Goal: Communication & Community: Ask a question

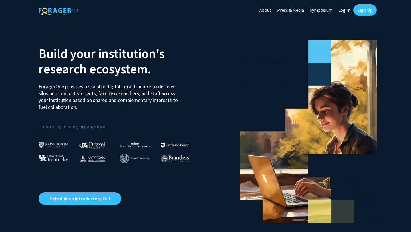
click at [366, 17] on div "Skip navigation About Press & Media Symposium Log In Sign Up" at bounding box center [316, 10] width 120 height 20
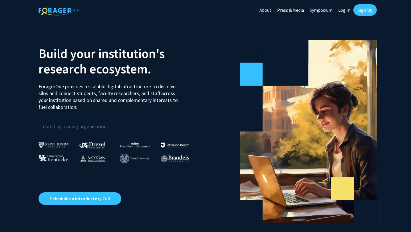
click at [366, 13] on link "Sign Up" at bounding box center [364, 9] width 23 height 11
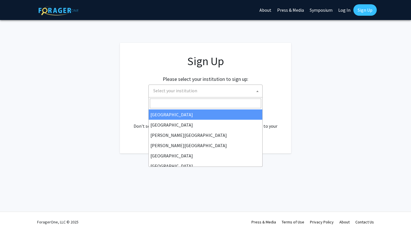
click at [229, 90] on span "Select your institution" at bounding box center [206, 91] width 111 height 12
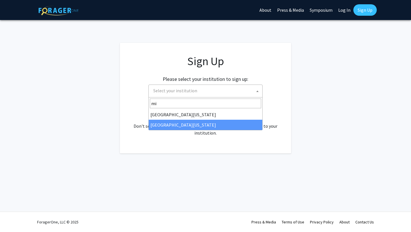
type input "mi"
select select "33"
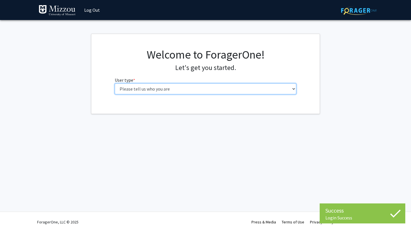
click at [219, 90] on select "Please tell us who you are Undergraduate Student Master's Student Doctoral Cand…" at bounding box center [206, 88] width 182 height 11
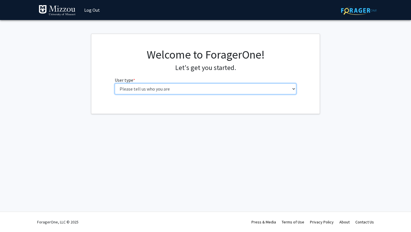
select select "1: undergrad"
click at [115, 83] on select "Please tell us who you are Undergraduate Student Master's Student Doctoral Cand…" at bounding box center [206, 88] width 182 height 11
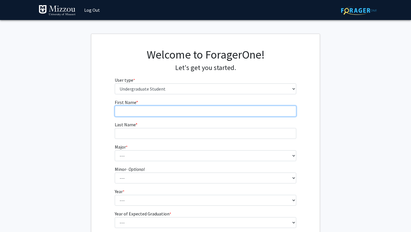
click at [204, 110] on input "First Name * required" at bounding box center [206, 111] width 182 height 11
type input "Jane"
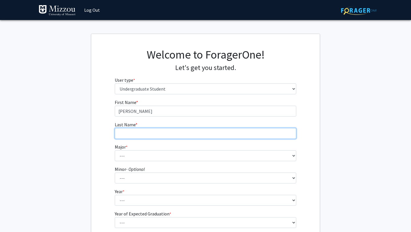
type input "Ray"
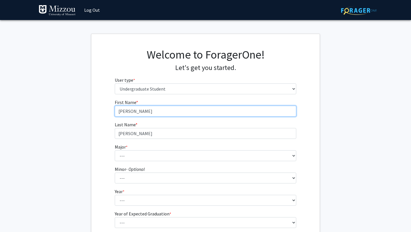
scroll to position [34, 0]
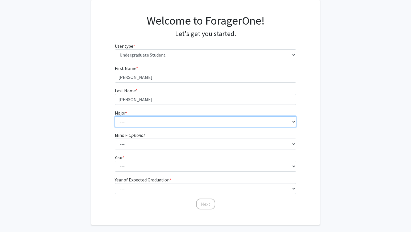
click at [177, 125] on select "--- Agribusiness Management Agricultural Education Agricultural Education: Comm…" at bounding box center [206, 121] width 182 height 11
click at [115, 116] on select "--- Agribusiness Management Agricultural Education Agricultural Education: Comm…" at bounding box center [206, 121] width 182 height 11
click at [169, 121] on select "--- Agribusiness Management Agricultural Education Agricultural Education: Comm…" at bounding box center [206, 121] width 182 height 11
select select "134: 2627"
click at [115, 116] on select "--- Agribusiness Management Agricultural Education Agricultural Education: Comm…" at bounding box center [206, 121] width 182 height 11
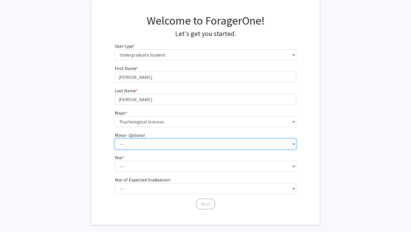
click at [165, 146] on select "--- Accountancy Aerospace Engineering Aerospace Studies Agribusiness Management…" at bounding box center [206, 143] width 182 height 11
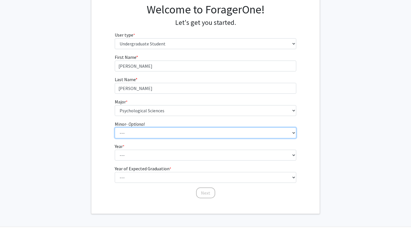
scroll to position [48, 0]
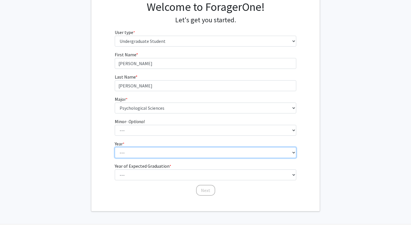
click at [140, 155] on select "--- First-year Sophomore Junior Senior Postbaccalaureate Certificate" at bounding box center [206, 152] width 182 height 11
select select "3: junior"
click at [115, 147] on select "--- First-year Sophomore Junior Senior Postbaccalaureate Certificate" at bounding box center [206, 152] width 182 height 11
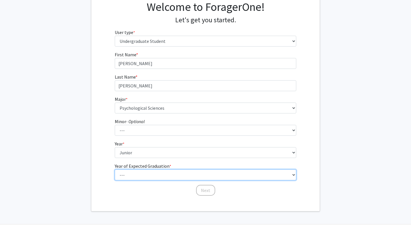
click at [137, 174] on select "--- 2025 2026 2027 2028 2029 2030 2031 2032 2033 2034" at bounding box center [206, 174] width 182 height 11
select select "3: 2027"
click at [115, 169] on select "--- 2025 2026 2027 2028 2029 2030 2031 2032 2033 2034" at bounding box center [206, 174] width 182 height 11
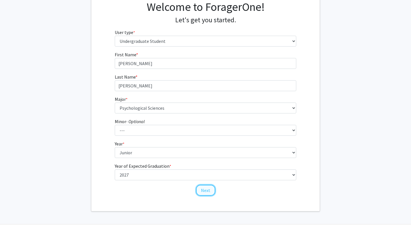
click at [208, 193] on button "Next" at bounding box center [205, 190] width 19 height 11
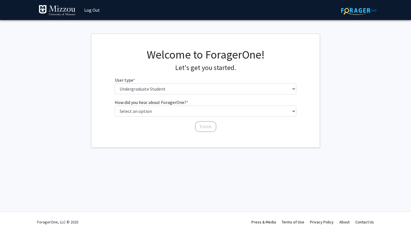
scroll to position [0, 0]
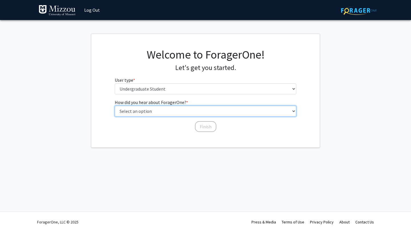
click at [193, 108] on select "Select an option Peer/student recommendation Faculty/staff recommendation Unive…" at bounding box center [206, 111] width 182 height 11
select select "2: faculty_recommendation"
click at [115, 106] on select "Select an option Peer/student recommendation Faculty/staff recommendation Unive…" at bounding box center [206, 111] width 182 height 11
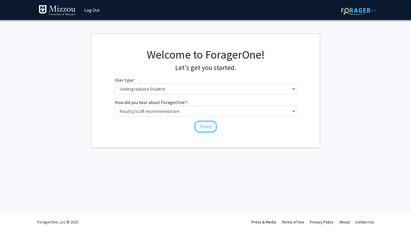
click at [209, 128] on button "Finish" at bounding box center [205, 126] width 21 height 11
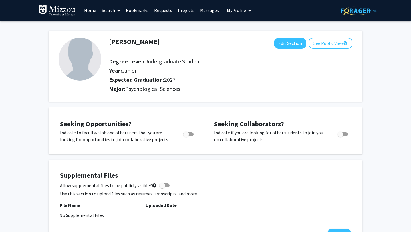
click at [89, 63] on img at bounding box center [79, 59] width 43 height 43
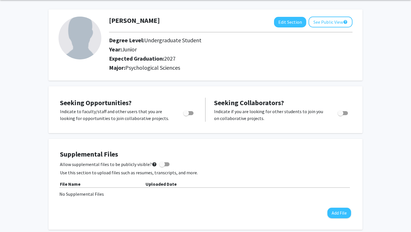
scroll to position [22, 0]
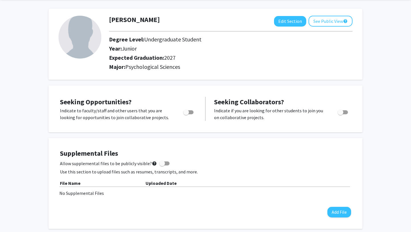
click at [194, 112] on div "Toggle" at bounding box center [189, 111] width 16 height 9
click at [188, 112] on span "Toggle" at bounding box center [186, 112] width 6 height 6
click at [186, 114] on input "Are you actively seeking opportunities?" at bounding box center [186, 114] width 0 height 0
checkbox input "true"
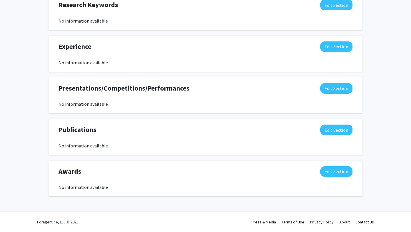
scroll to position [0, 0]
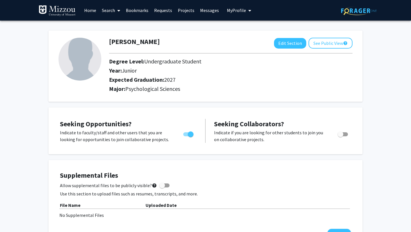
click at [116, 8] on span at bounding box center [117, 11] width 5 height 20
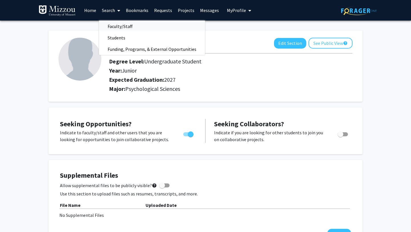
click at [118, 26] on span "Faculty/Staff" at bounding box center [120, 26] width 42 height 11
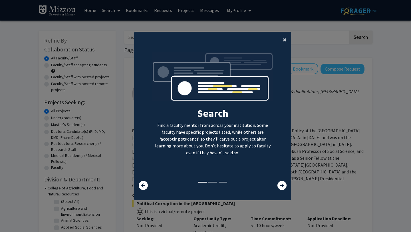
click at [285, 35] on span "×" at bounding box center [285, 39] width 4 height 9
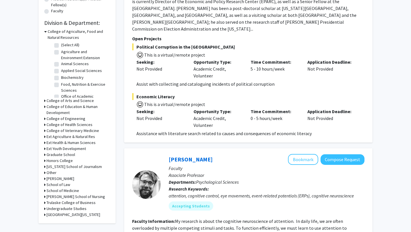
scroll to position [159, 0]
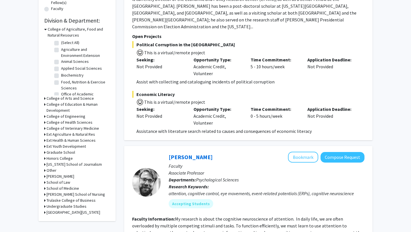
click at [79, 98] on h3 "College of Arts and Science" at bounding box center [69, 98] width 47 height 6
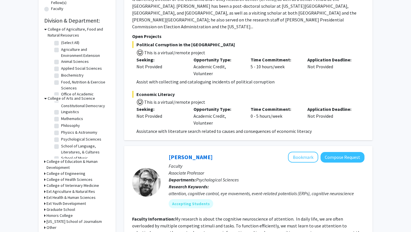
scroll to position [132, 0]
click at [76, 121] on label "Psychological Sciences" at bounding box center [81, 121] width 40 height 6
click at [65, 121] on input "Psychological Sciences" at bounding box center [63, 120] width 4 height 4
checkbox input "true"
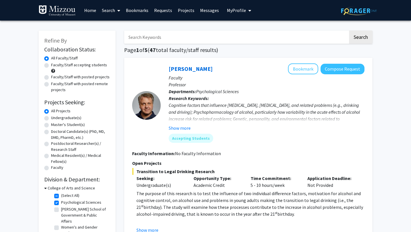
click at [237, 31] on input "Search Keywords" at bounding box center [236, 37] width 224 height 13
type input "trauma"
click at [349, 31] on button "Search" at bounding box center [360, 37] width 23 height 13
checkbox input "false"
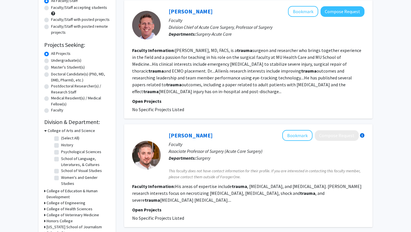
scroll to position [69, 0]
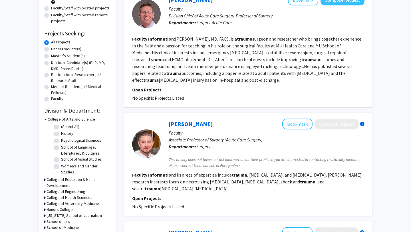
click at [61, 140] on label "Psychological Sciences" at bounding box center [81, 140] width 40 height 6
click at [61, 140] on input "Psychological Sciences" at bounding box center [63, 139] width 4 height 4
checkbox input "true"
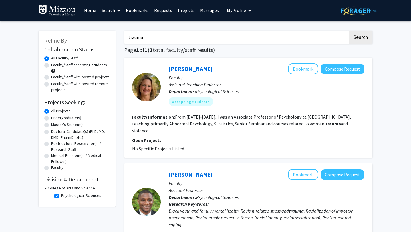
click at [248, 31] on input "trauma" at bounding box center [236, 37] width 224 height 13
click at [363, 33] on button "Search" at bounding box center [360, 37] width 23 height 13
checkbox input "false"
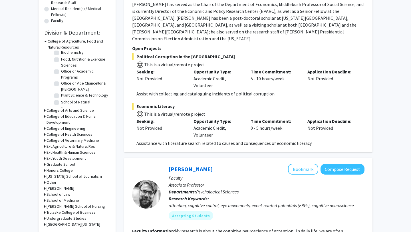
scroll to position [178, 0]
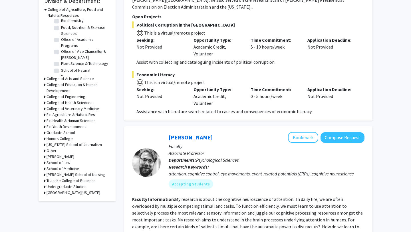
click at [70, 78] on h3 "College of Arts and Science" at bounding box center [69, 79] width 47 height 6
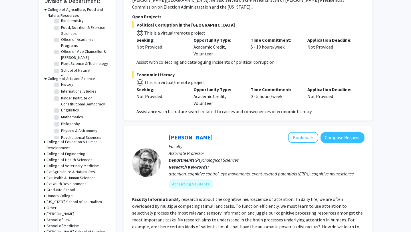
scroll to position [98, 0]
click at [77, 133] on label "Psychological Sciences" at bounding box center [81, 135] width 40 height 6
click at [65, 133] on input "Psychological Sciences" at bounding box center [63, 134] width 4 height 4
checkbox input "true"
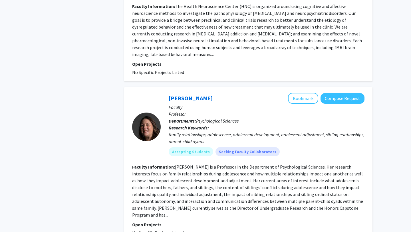
scroll to position [1564, 0]
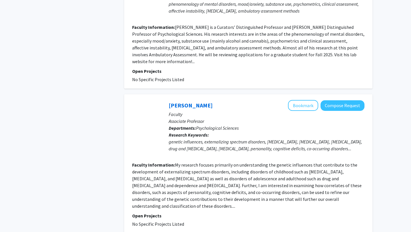
scroll to position [1330, 0]
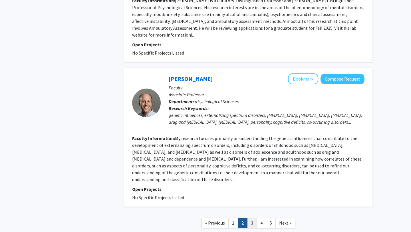
click at [252, 218] on link "3" at bounding box center [252, 223] width 10 height 10
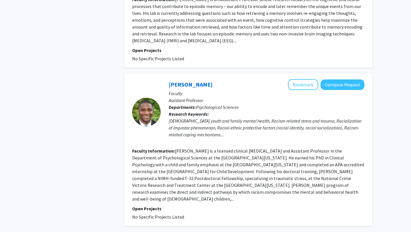
scroll to position [1151, 0]
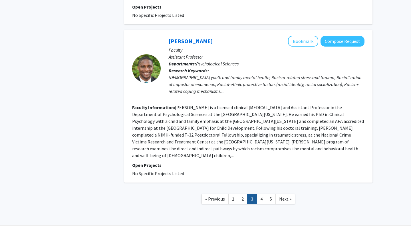
click at [256, 194] on link "3" at bounding box center [252, 199] width 10 height 10
click at [259, 194] on link "4" at bounding box center [261, 199] width 10 height 10
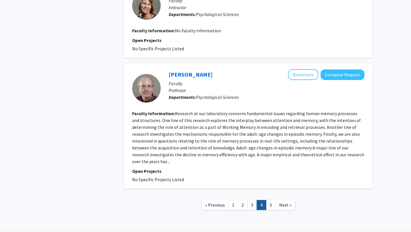
scroll to position [988, 0]
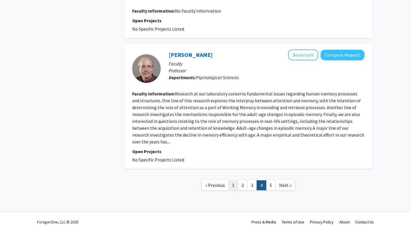
click at [236, 185] on link "1" at bounding box center [233, 185] width 10 height 10
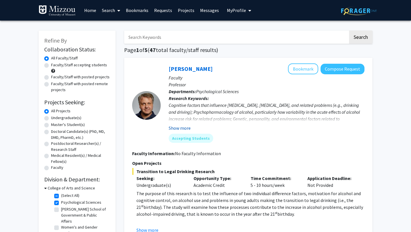
click at [185, 128] on button "Show more" at bounding box center [180, 127] width 22 height 7
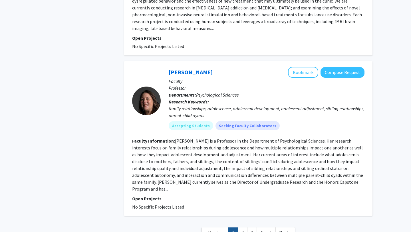
scroll to position [1584, 0]
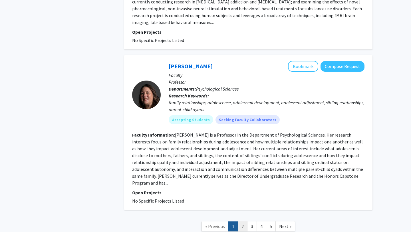
click at [241, 221] on link "2" at bounding box center [243, 226] width 10 height 10
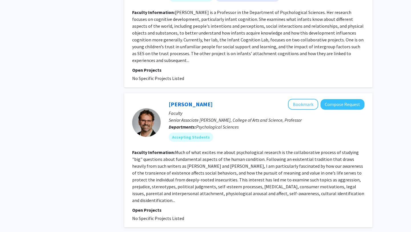
scroll to position [412, 0]
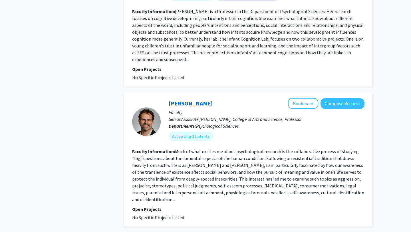
click at [329, 180] on fg-read-more "Much of what excites me about psychological research is the collaborative proce…" at bounding box center [248, 175] width 232 height 54
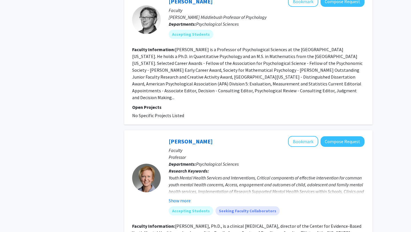
scroll to position [698, 0]
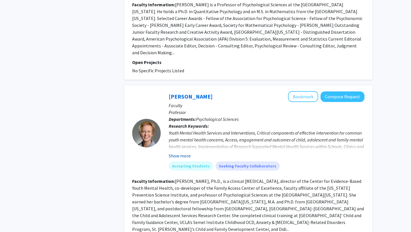
click at [183, 152] on button "Show more" at bounding box center [180, 155] width 22 height 7
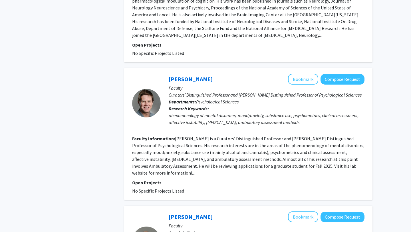
scroll to position [1347, 0]
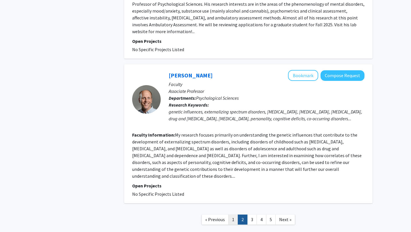
click at [233, 214] on link "1" at bounding box center [233, 219] width 10 height 10
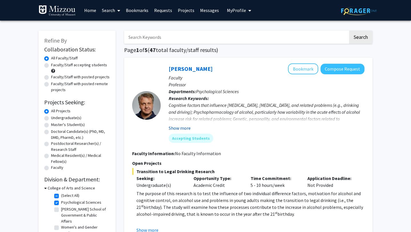
click at [185, 127] on button "Show more" at bounding box center [180, 127] width 22 height 7
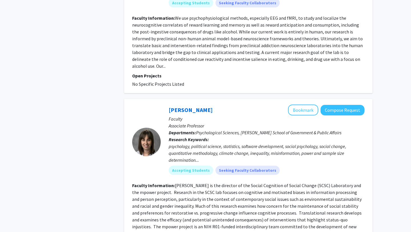
scroll to position [937, 0]
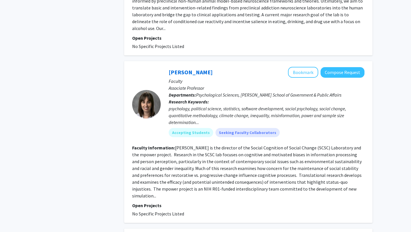
click at [303, 78] on p "Faculty" at bounding box center [267, 81] width 196 height 7
click at [304, 67] on button "Bookmark" at bounding box center [303, 72] width 30 height 11
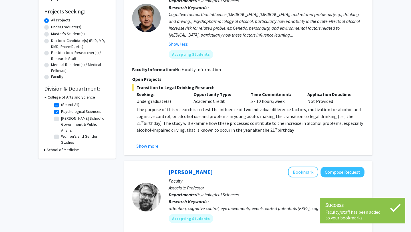
scroll to position [0, 0]
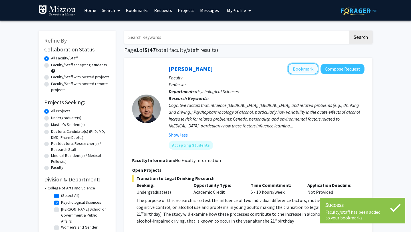
click at [303, 70] on button "Bookmark" at bounding box center [303, 68] width 30 height 11
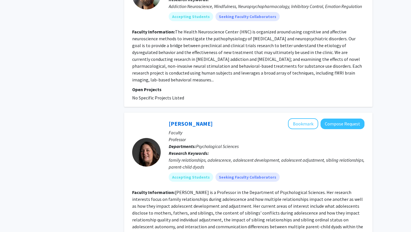
scroll to position [1584, 0]
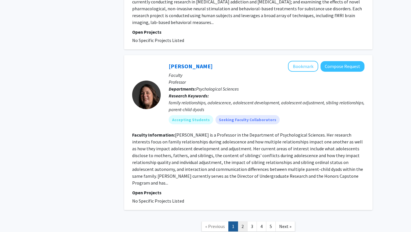
click at [245, 221] on link "2" at bounding box center [243, 226] width 10 height 10
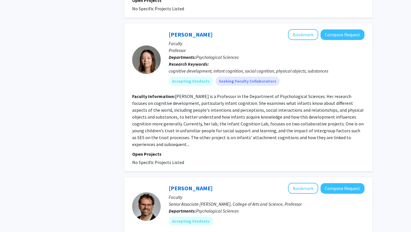
scroll to position [337, 0]
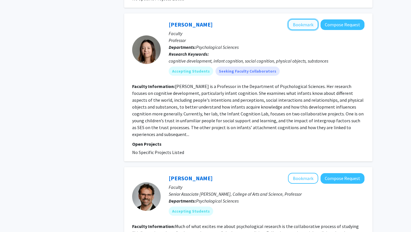
click at [303, 19] on button "Bookmark" at bounding box center [303, 24] width 30 height 11
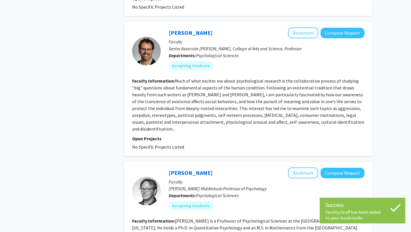
scroll to position [417, 0]
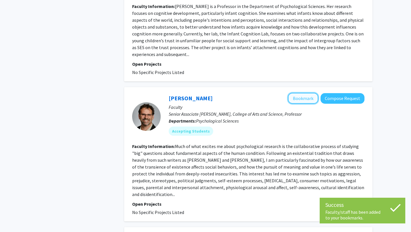
click at [293, 93] on button "Bookmark" at bounding box center [303, 98] width 30 height 11
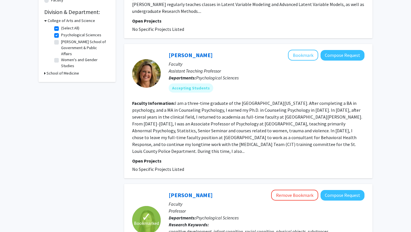
scroll to position [203, 0]
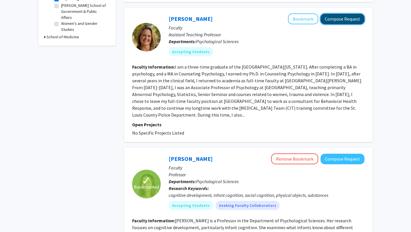
click at [350, 15] on button "Compose Request" at bounding box center [342, 19] width 44 height 11
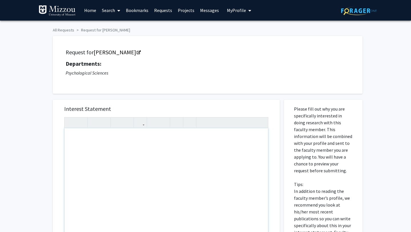
click at [202, 161] on div "Note to users with screen readers: Please press Alt+0 or Option+0 to deactivate…" at bounding box center [165, 193] width 203 height 131
type textarea "I am in PSYCH 3020, requesting to "work" with you."
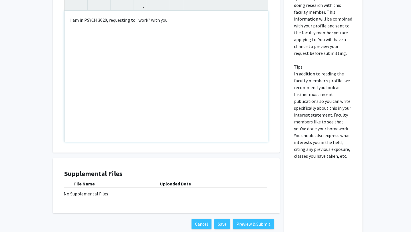
scroll to position [150, 0]
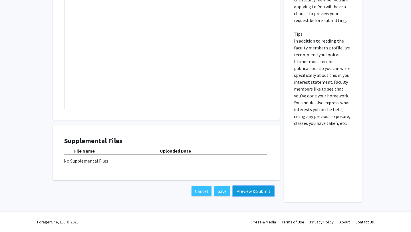
click at [248, 191] on button "Preview & Submit" at bounding box center [253, 191] width 41 height 10
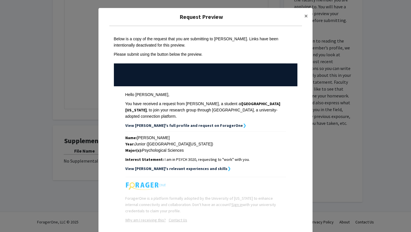
scroll to position [27, 0]
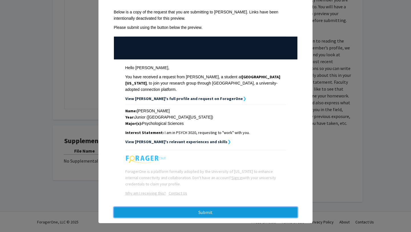
click at [228, 207] on button "Submit" at bounding box center [205, 212] width 183 height 10
